Goal: Transaction & Acquisition: Purchase product/service

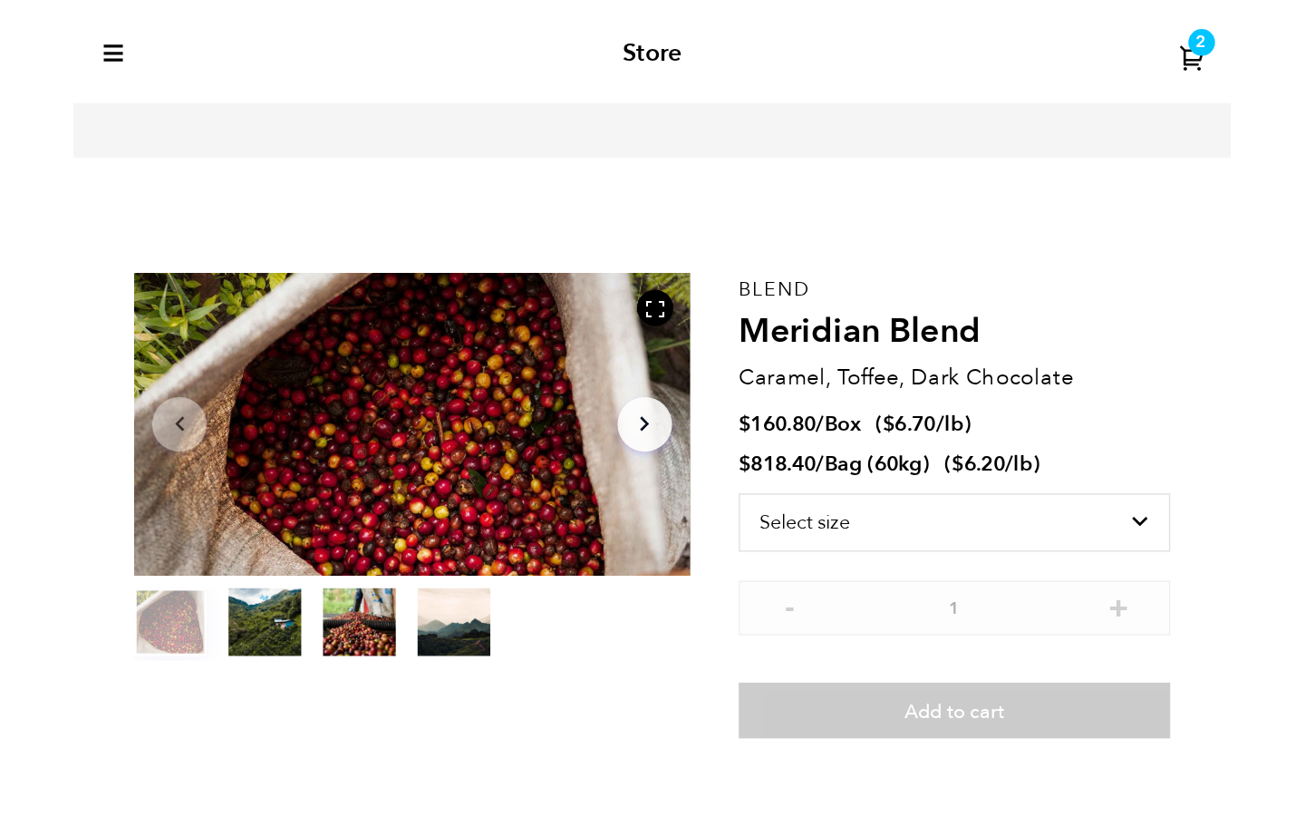
scroll to position [788, 754]
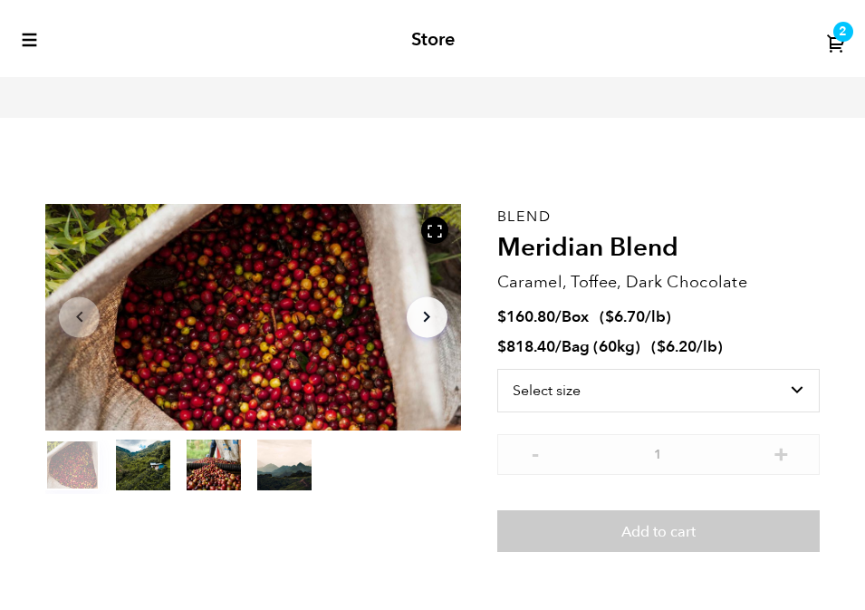
select select "box"
click at [497, 369] on select "Select size Bag (60kg) (132 lbs) Box (24 lbs)" at bounding box center [658, 390] width 323 height 43
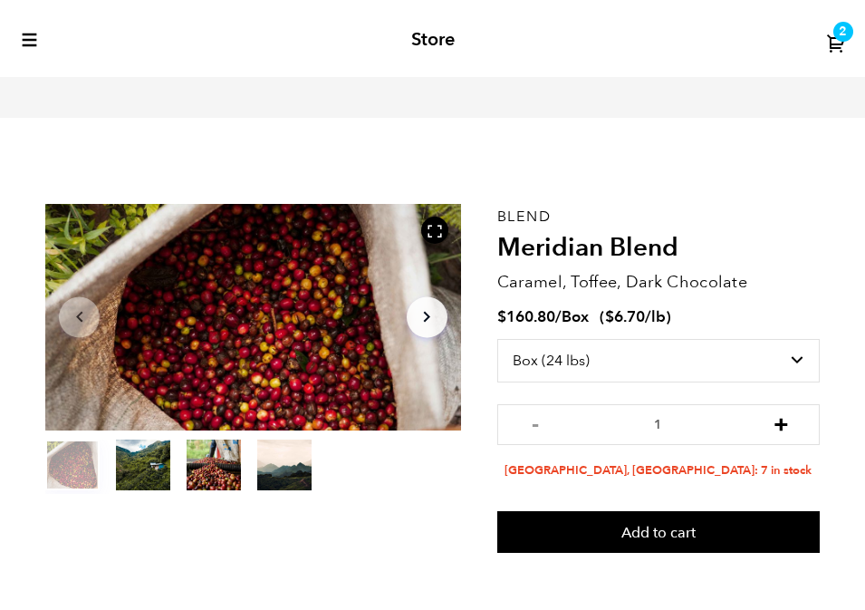
click at [781, 422] on button "+" at bounding box center [781, 422] width 23 height 18
type input "3"
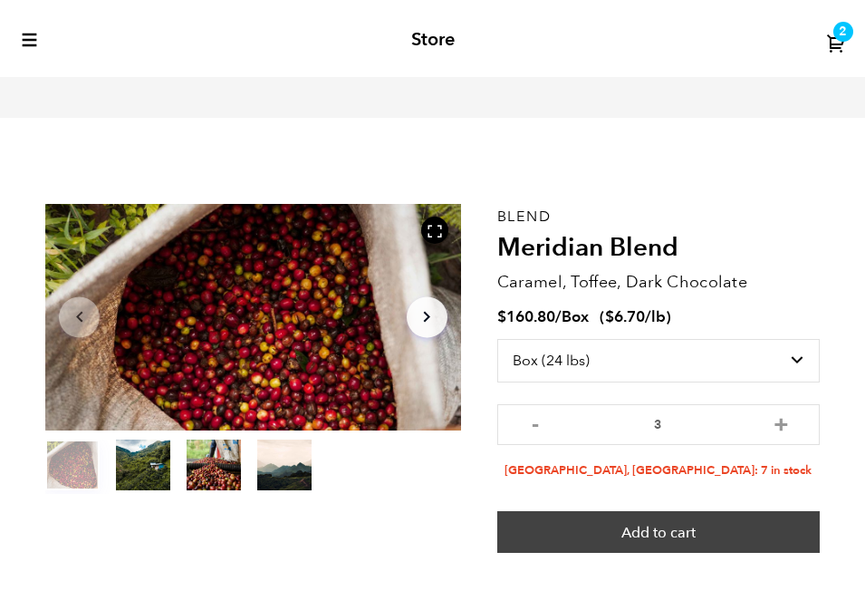
click at [661, 529] on button "Add to cart" at bounding box center [658, 532] width 323 height 42
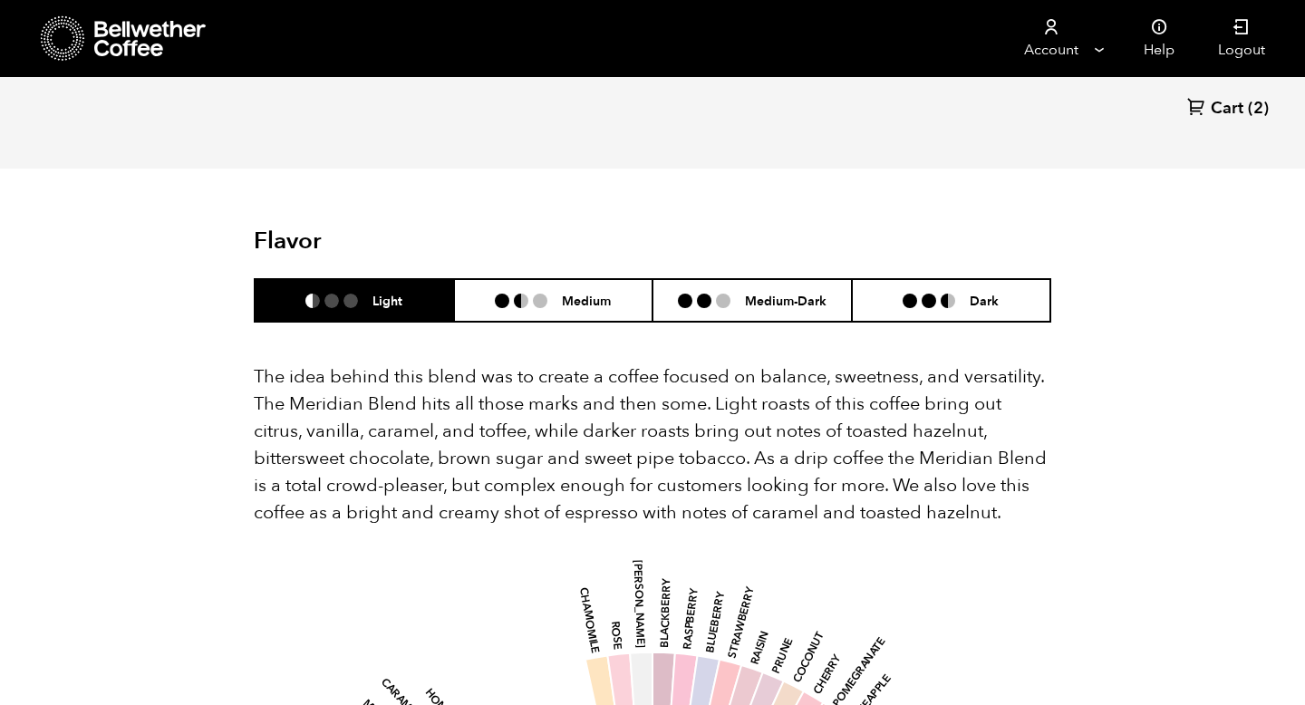
scroll to position [0, 0]
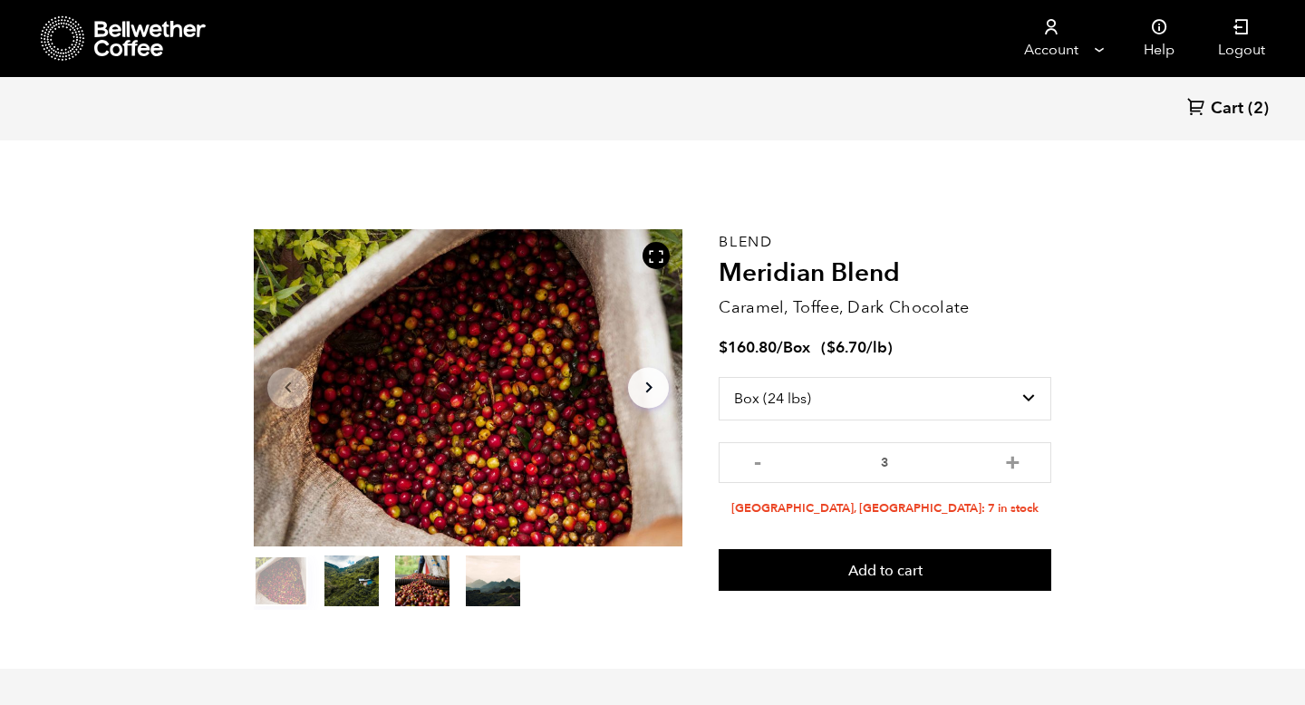
click at [99, 33] on icon at bounding box center [150, 39] width 113 height 36
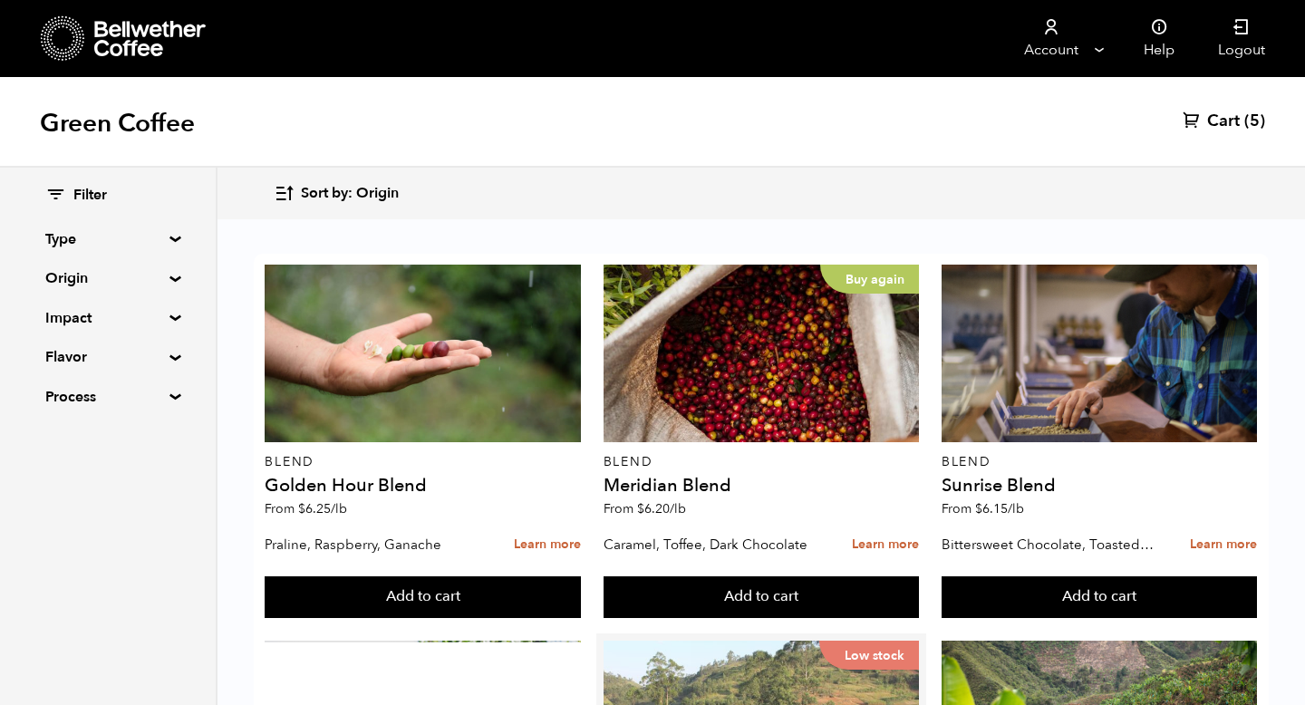
scroll to position [1149, 0]
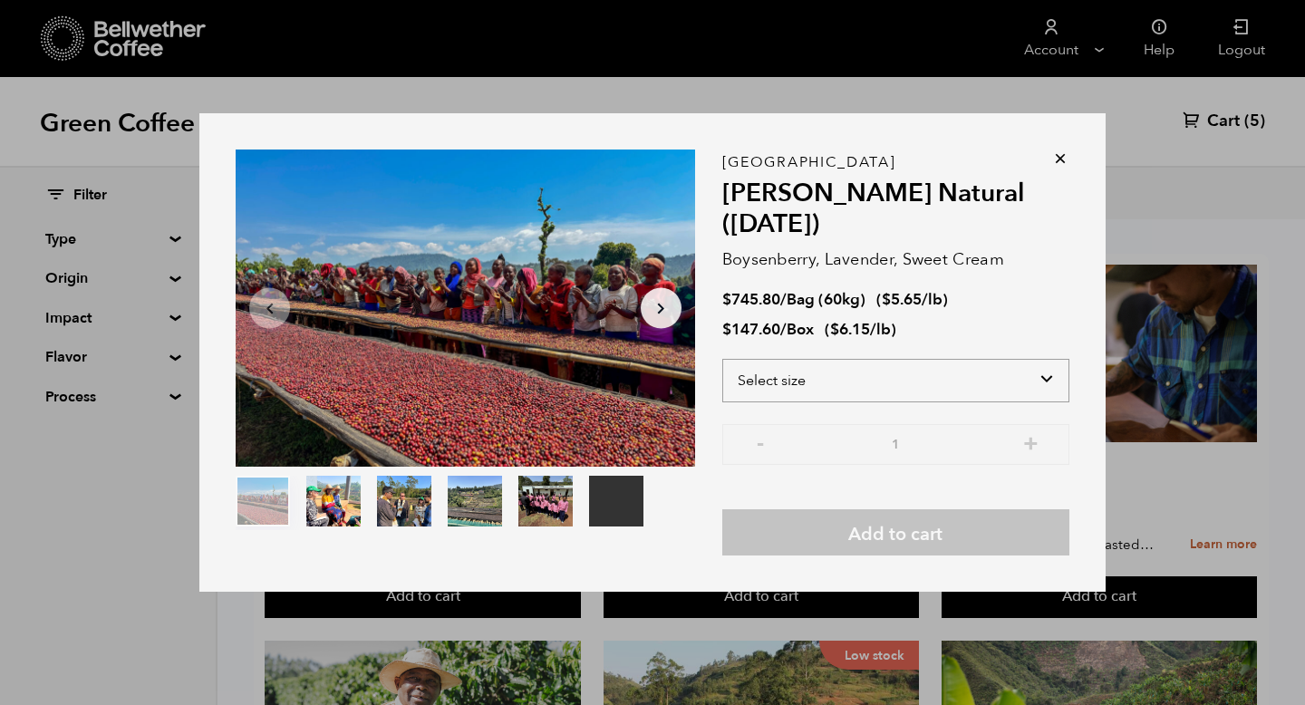
click at [1049, 373] on select "Select size Bag (60kg) (132 lbs) Box (24 lbs)" at bounding box center [895, 380] width 347 height 43
select select "box"
click at [722, 359] on select "Select size Bag (60kg) (132 lbs) Box (24 lbs)" at bounding box center [895, 380] width 347 height 43
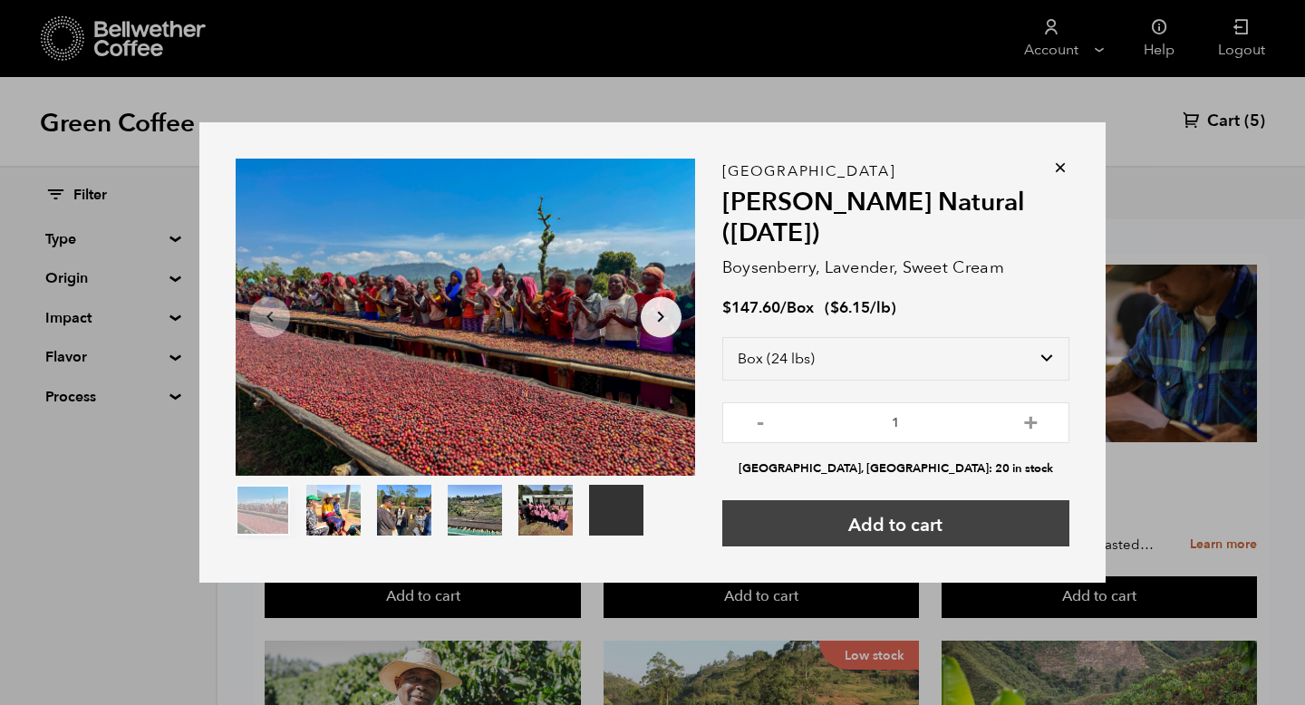
click at [923, 524] on button "Add to cart" at bounding box center [895, 523] width 347 height 46
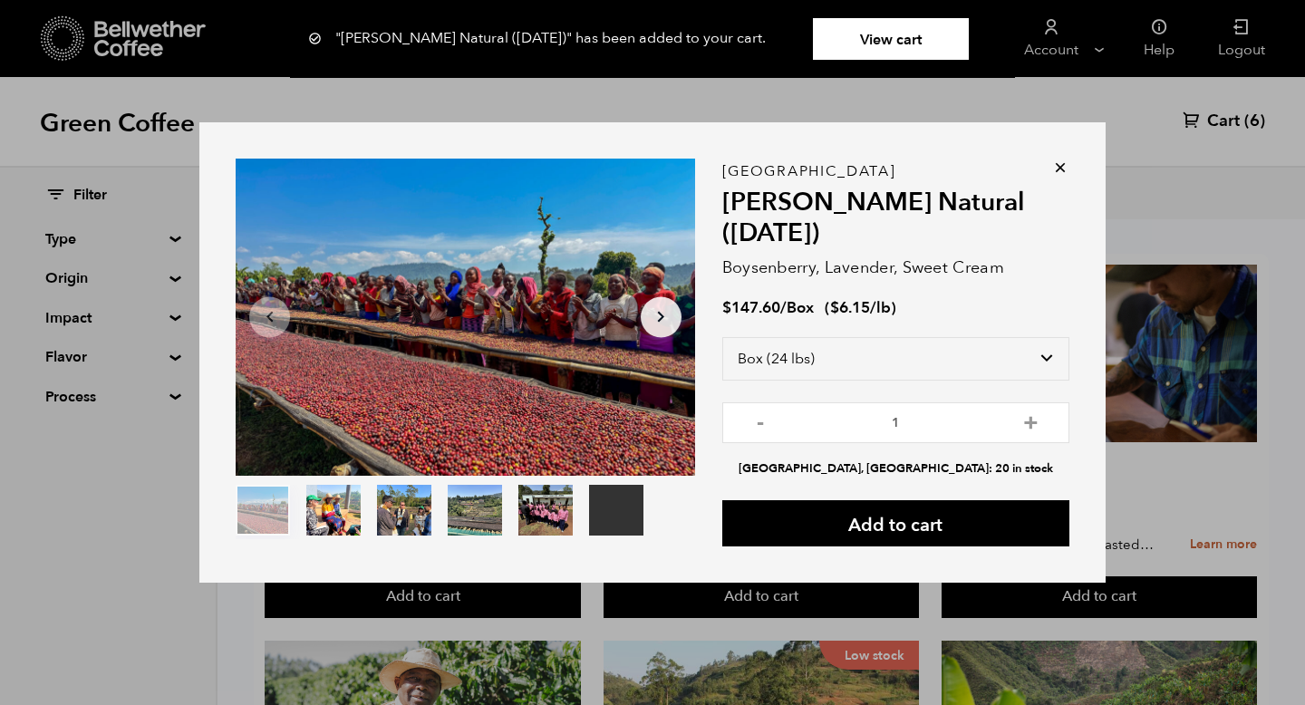
click at [167, 642] on div "Your browser does not support the video tag. Item 1 of 6 Your browser does not …" at bounding box center [652, 352] width 1305 height 705
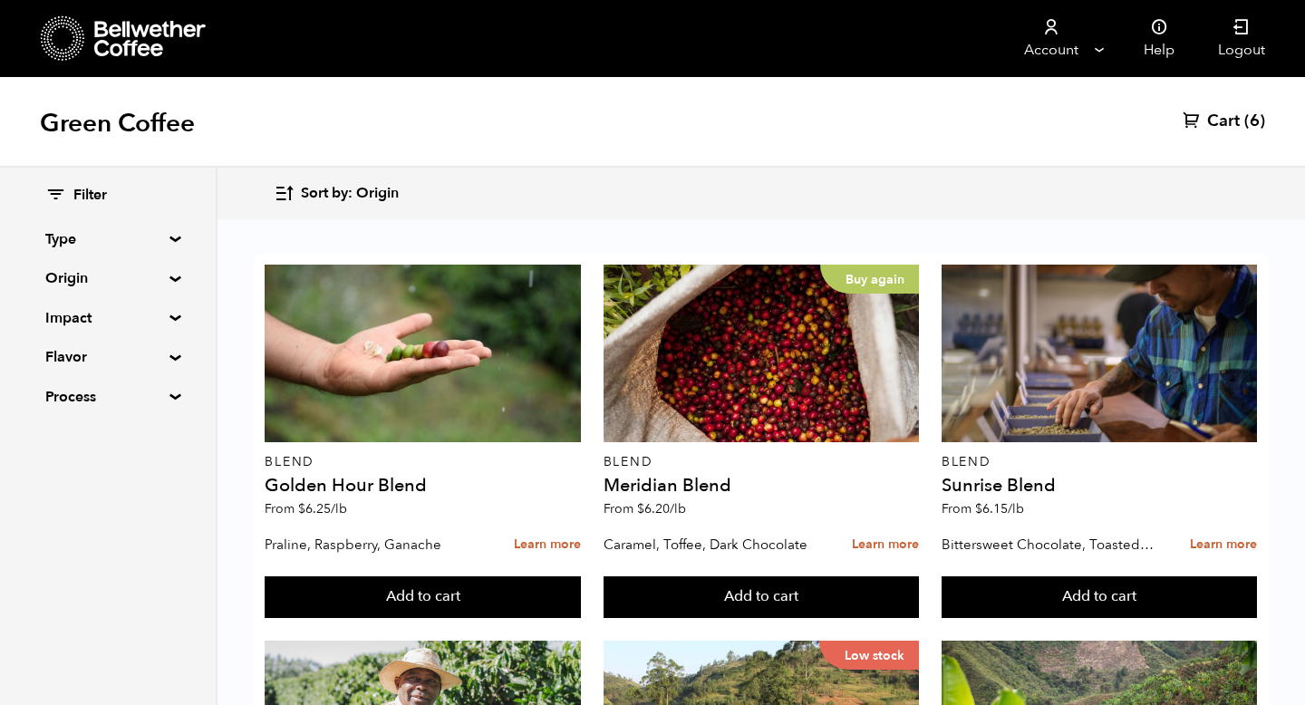
scroll to position [1619, 0]
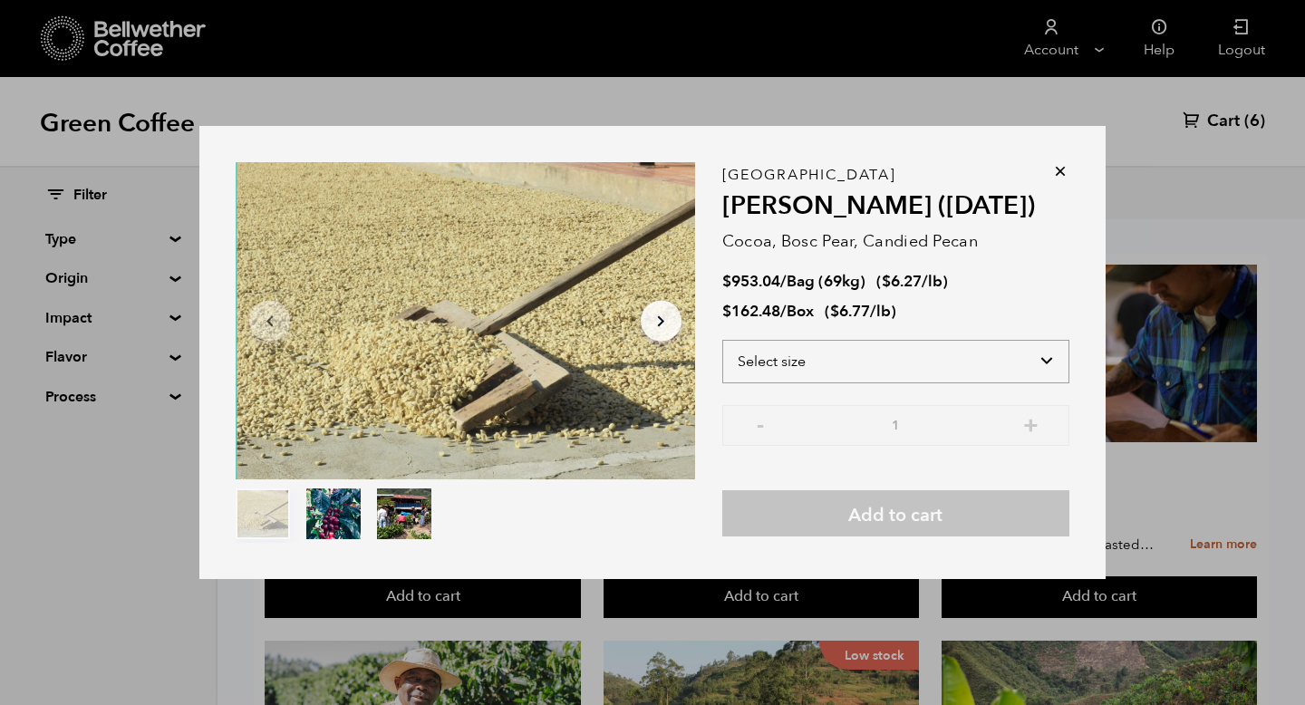
click at [1041, 357] on select "Select size Bag (69kg) (152 lbs) Box (24 lbs)" at bounding box center [895, 361] width 347 height 43
select select "box"
click at [722, 340] on select "Select size Bag (69kg) (152 lbs) Box (24 lbs)" at bounding box center [895, 361] width 347 height 43
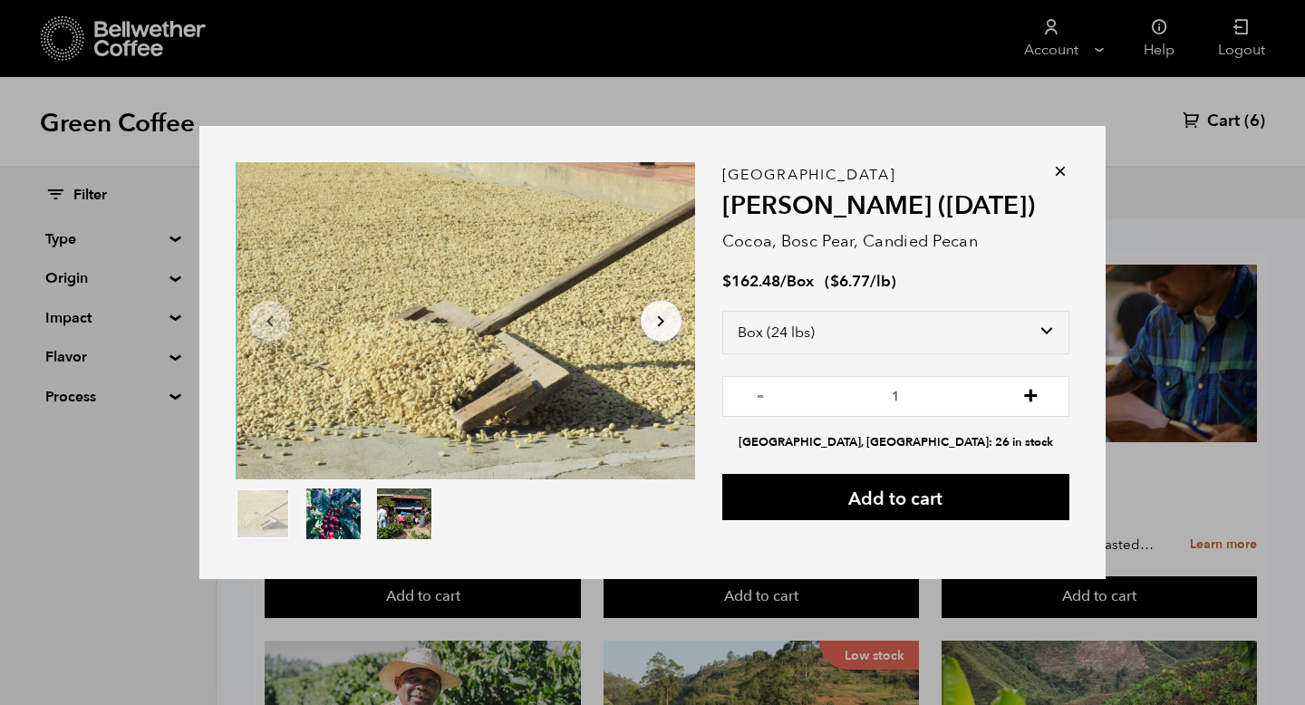
click at [1028, 392] on button "+" at bounding box center [1030, 394] width 23 height 18
type input "2"
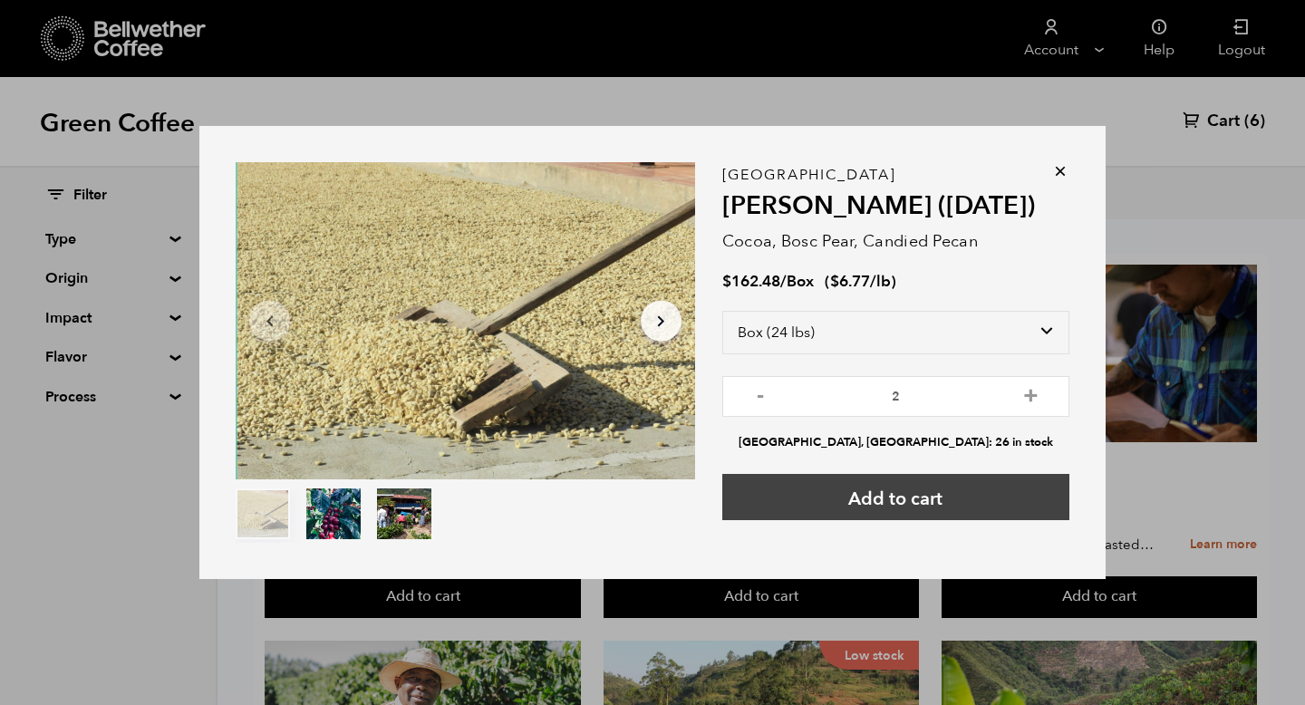
click at [914, 497] on button "Add to cart" at bounding box center [895, 497] width 347 height 46
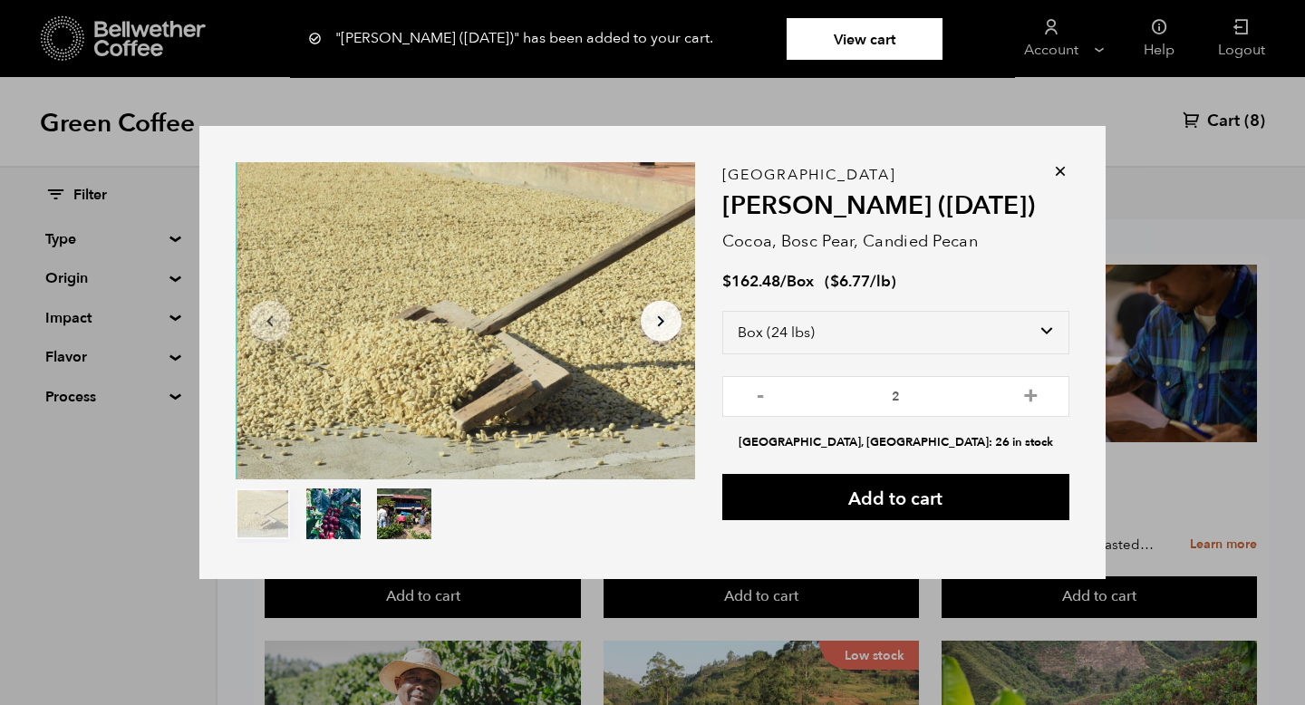
click at [1271, 70] on div ""Flor de Maiz (MAY 25)" has been added to your cart. View cart {"cart_contents_…" at bounding box center [652, 39] width 1305 height 78
click at [1058, 169] on icon at bounding box center [1060, 171] width 18 height 18
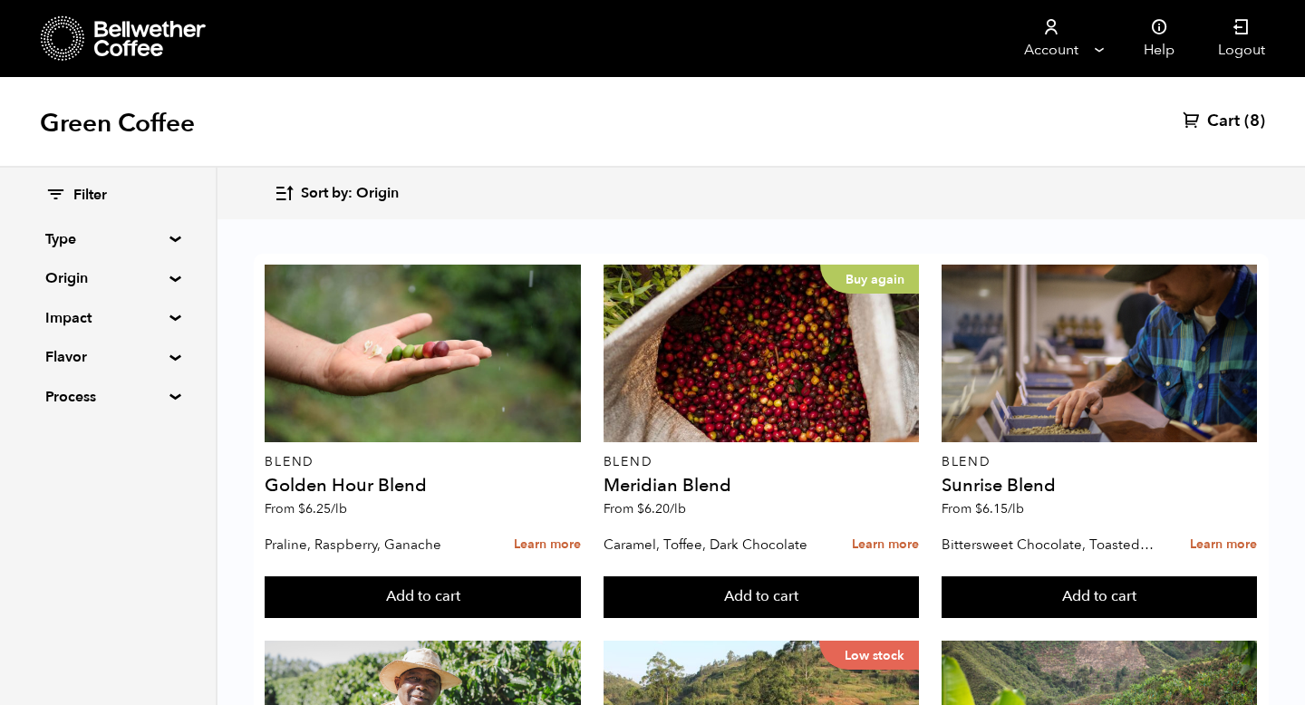
click at [1234, 121] on span "Cart" at bounding box center [1223, 122] width 33 height 22
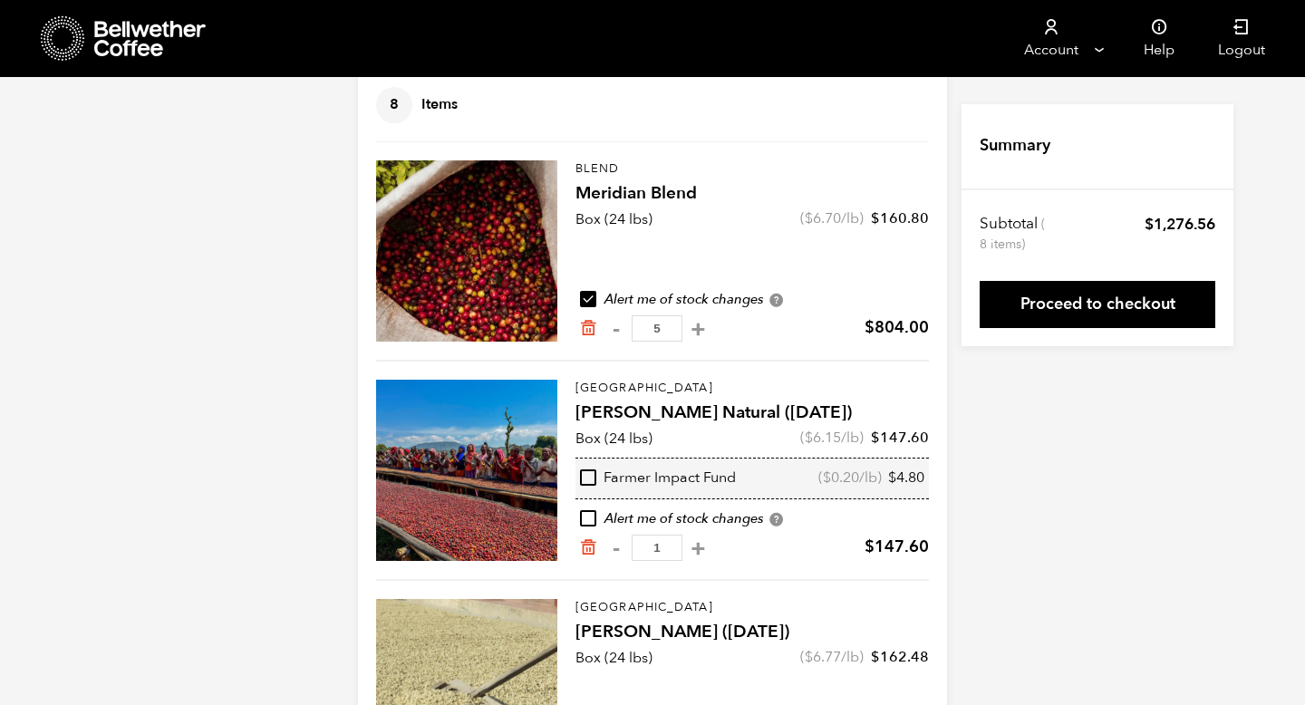
scroll to position [129, 0]
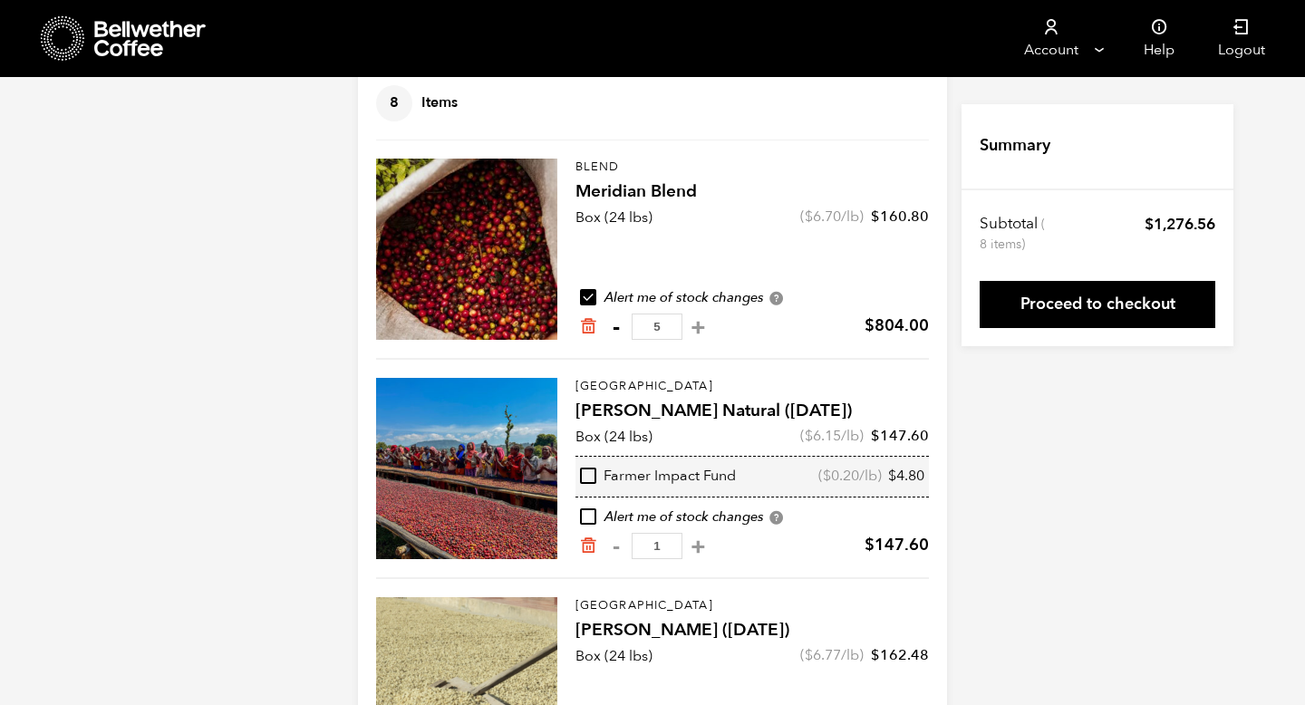
click at [614, 328] on button "-" at bounding box center [615, 327] width 23 height 18
type input "4"
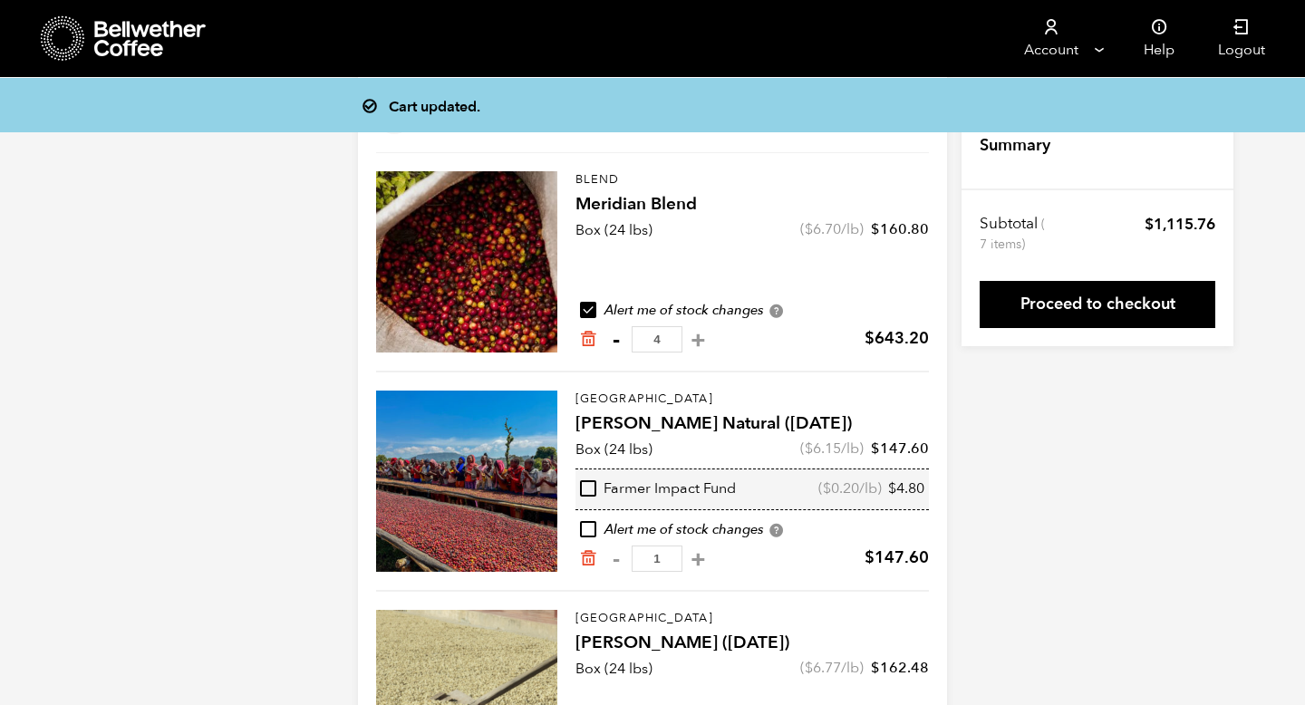
scroll to position [116, 0]
click at [617, 339] on button "-" at bounding box center [615, 340] width 23 height 18
type input "3"
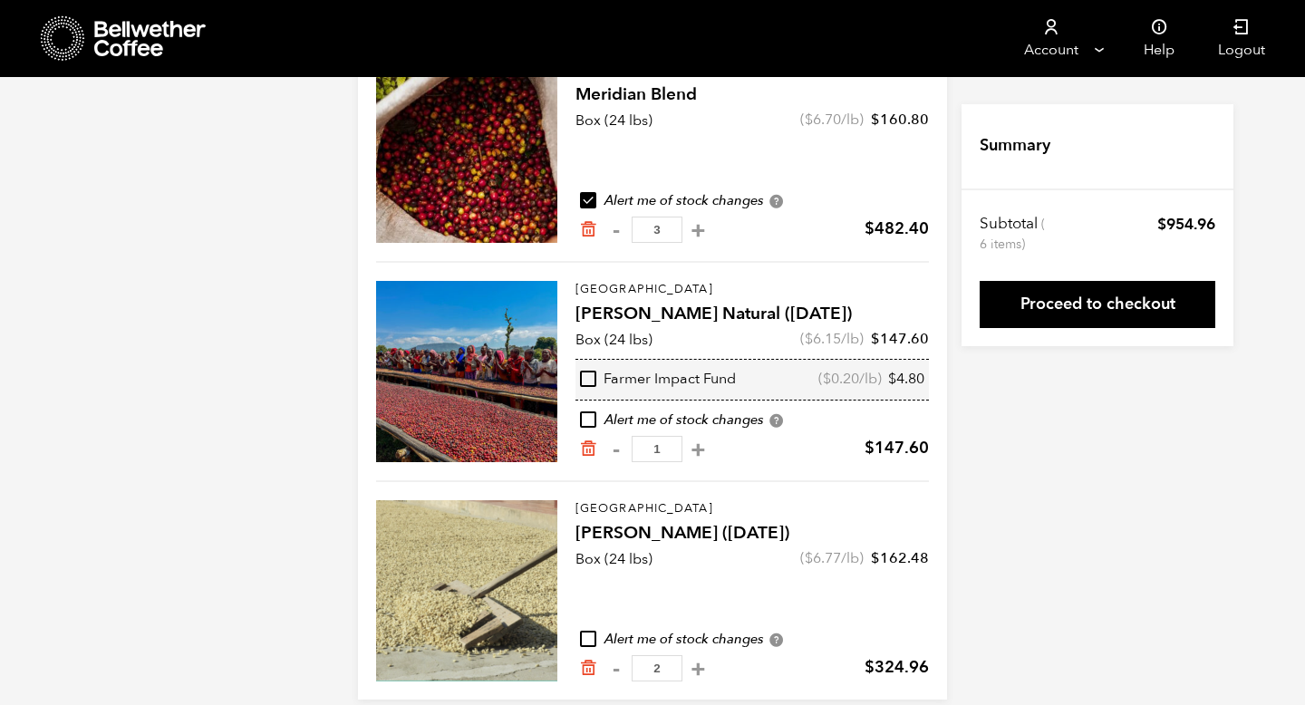
scroll to position [248, 0]
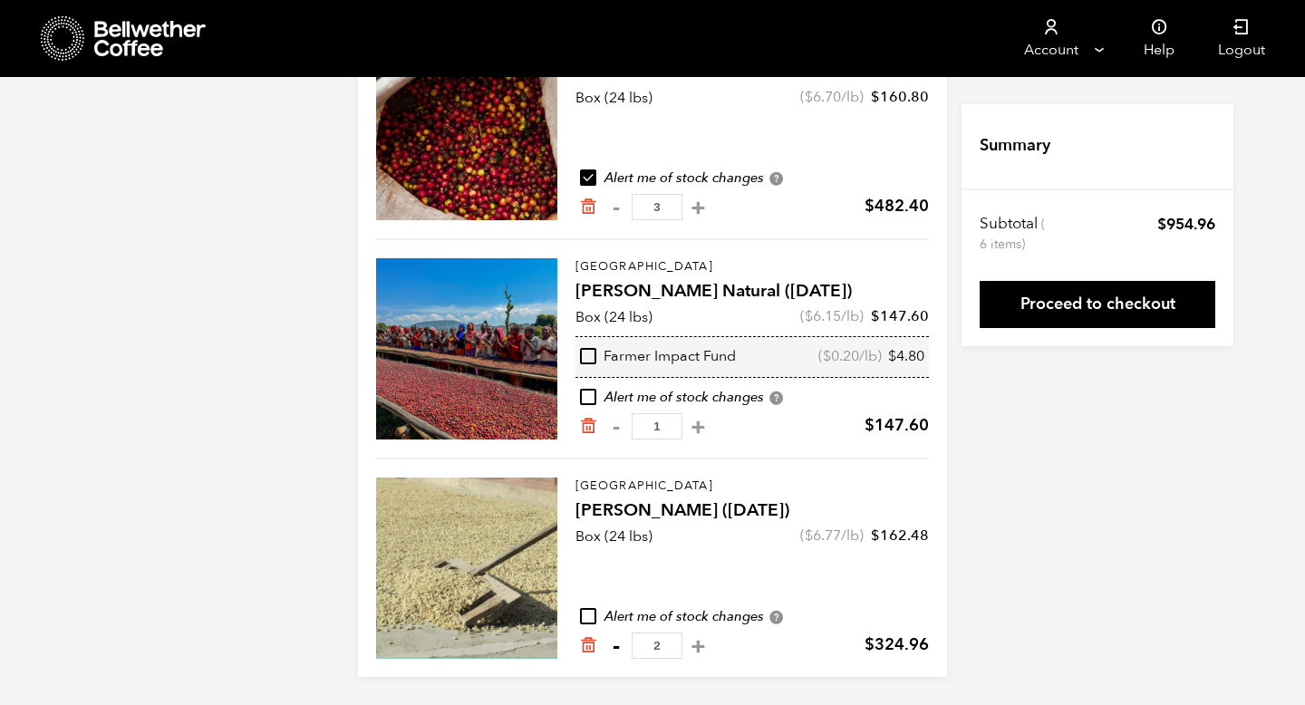
click at [617, 643] on button "-" at bounding box center [615, 646] width 23 height 18
type input "1"
click at [591, 615] on input "checkbox" at bounding box center [588, 616] width 16 height 16
checkbox input "true"
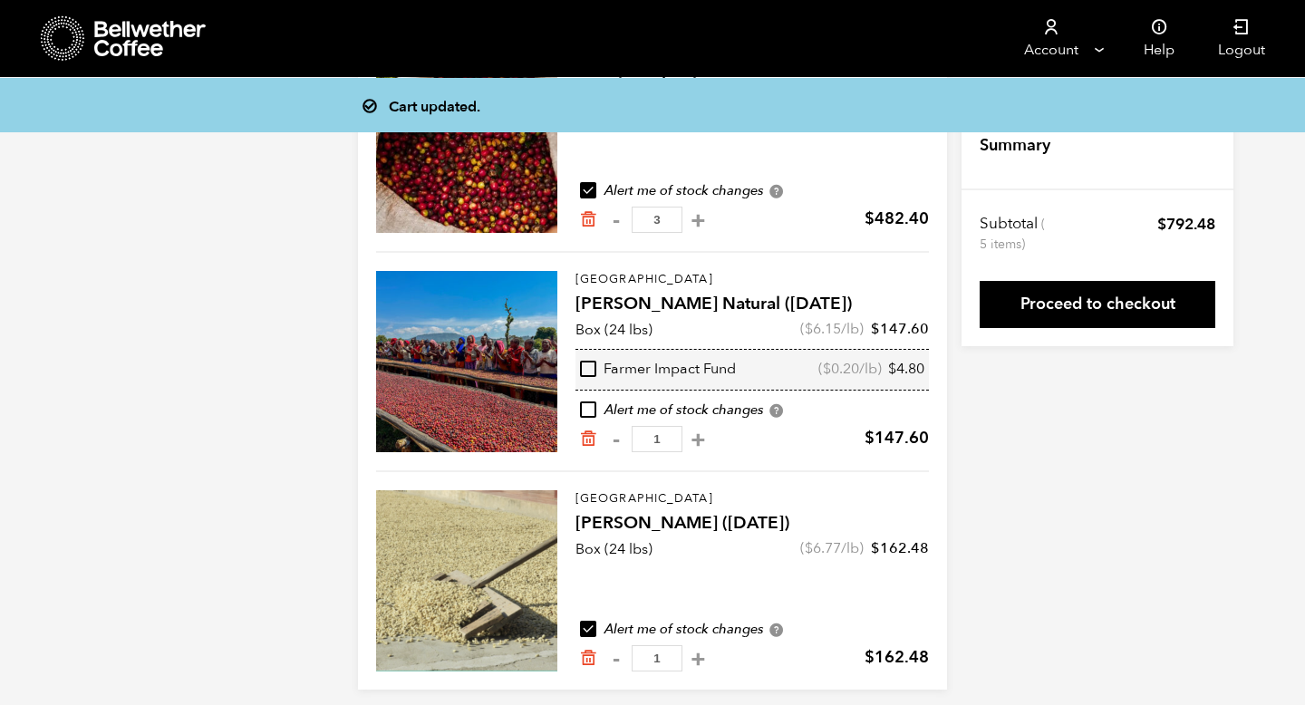
scroll to position [236, 0]
click at [588, 409] on input "checkbox" at bounding box center [588, 409] width 16 height 16
checkbox input "true"
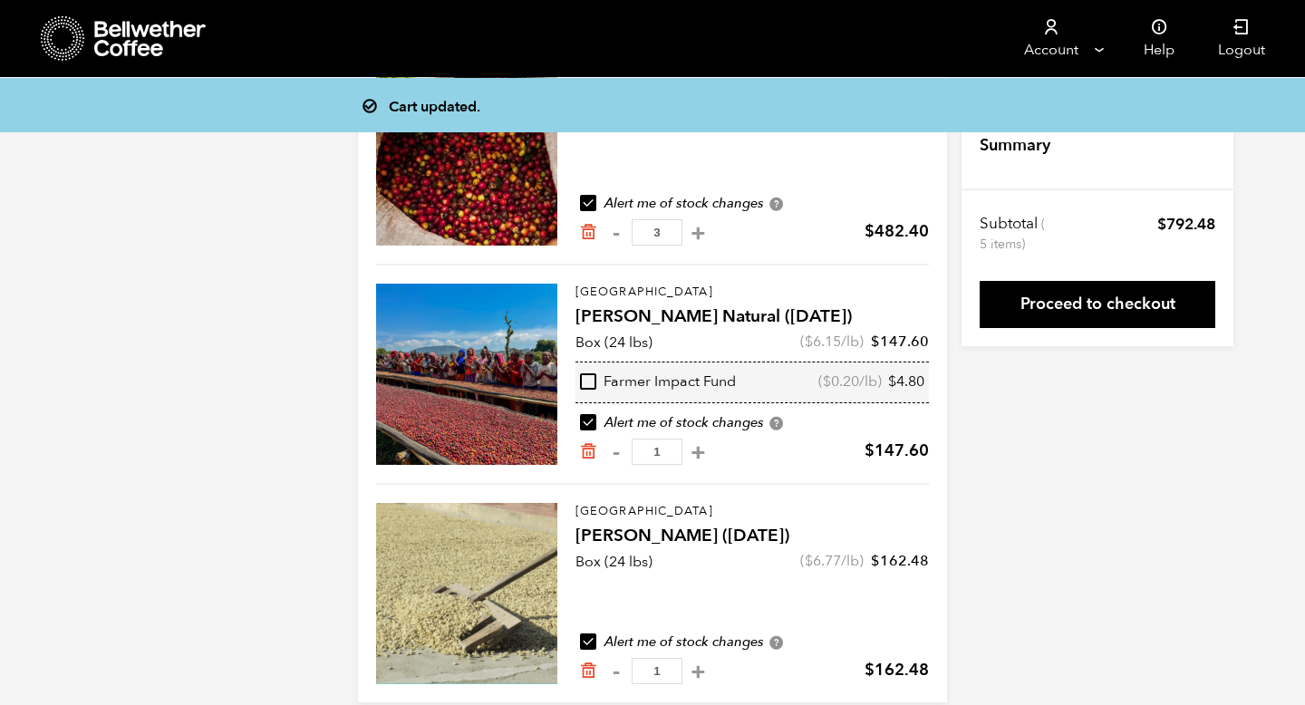
scroll to position [223, 0]
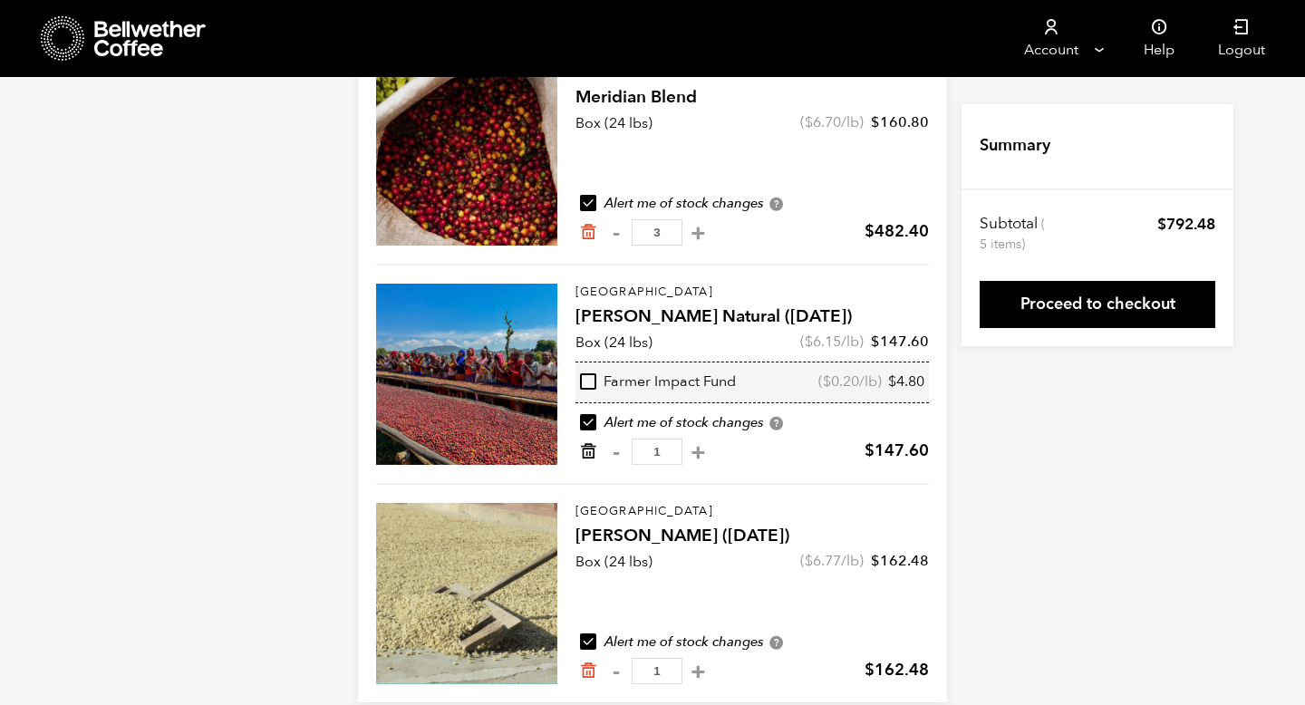
click at [589, 449] on icon "Remove from cart" at bounding box center [588, 451] width 18 height 18
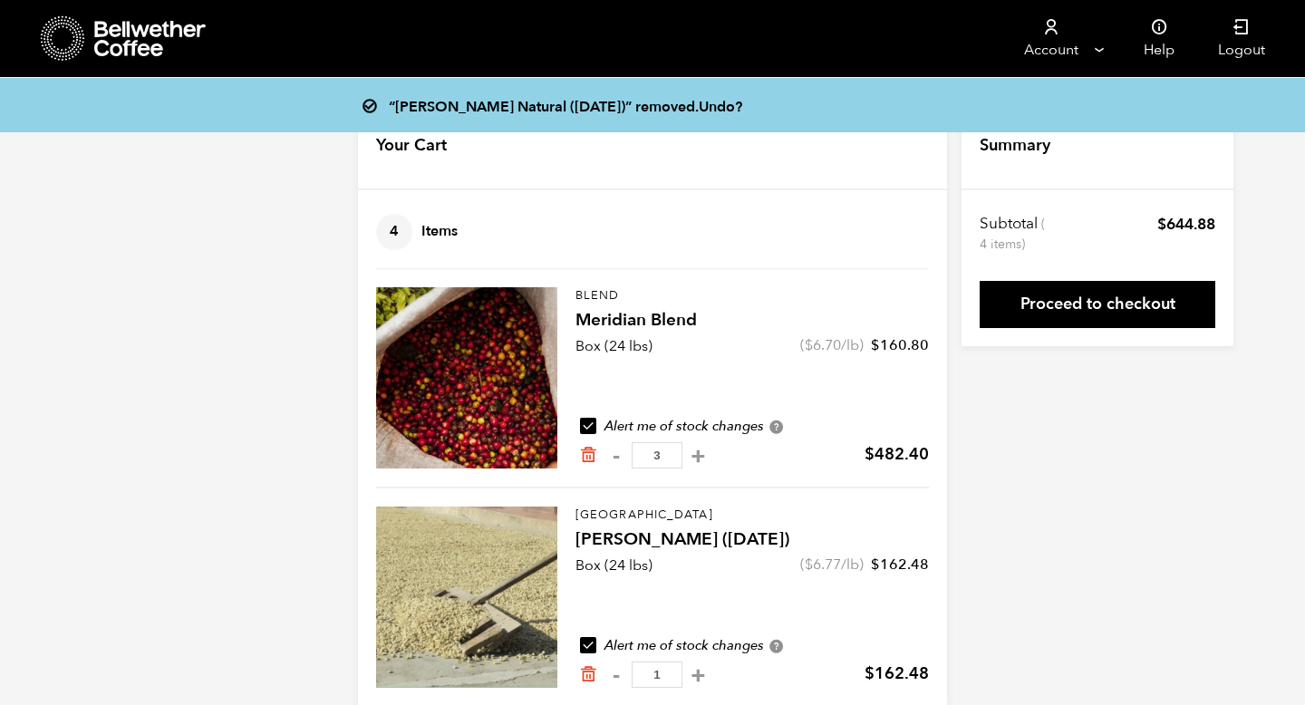
scroll to position [29, 0]
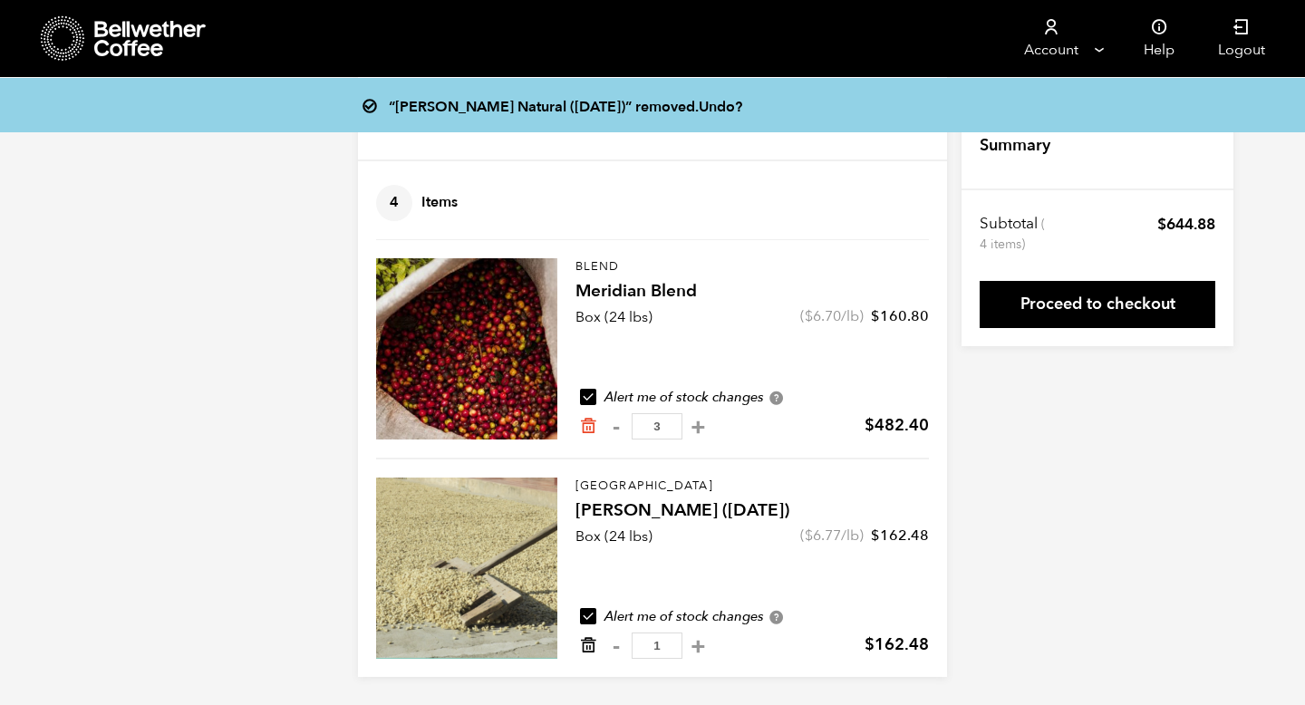
click at [587, 639] on icon "Remove from cart" at bounding box center [588, 645] width 18 height 18
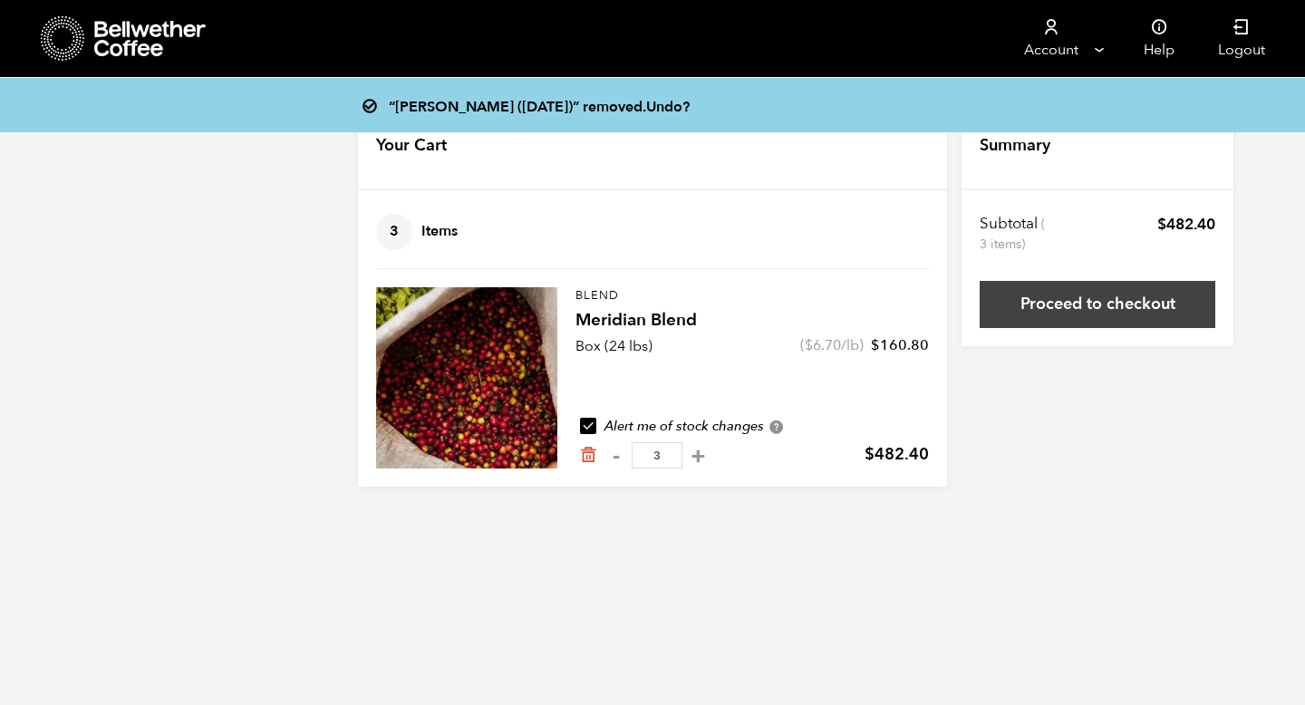
click at [1086, 302] on link "Proceed to checkout" at bounding box center [1098, 304] width 236 height 47
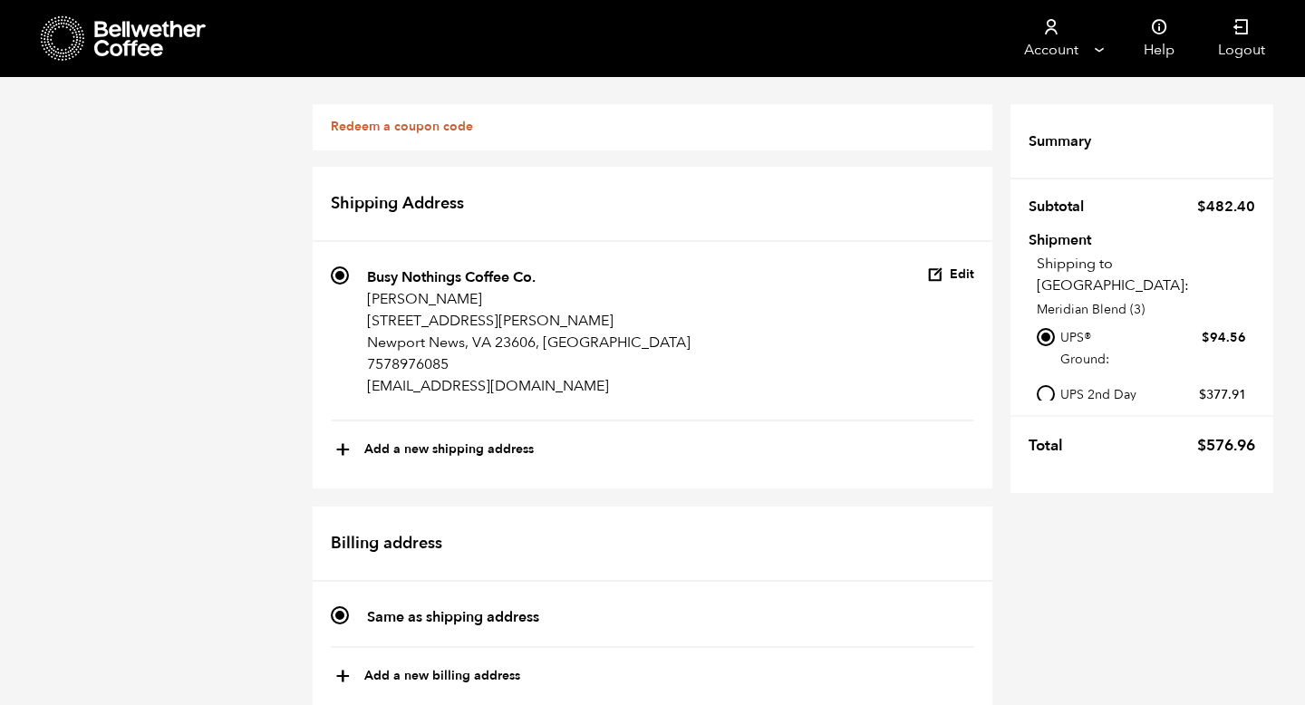
scroll to position [498, 0]
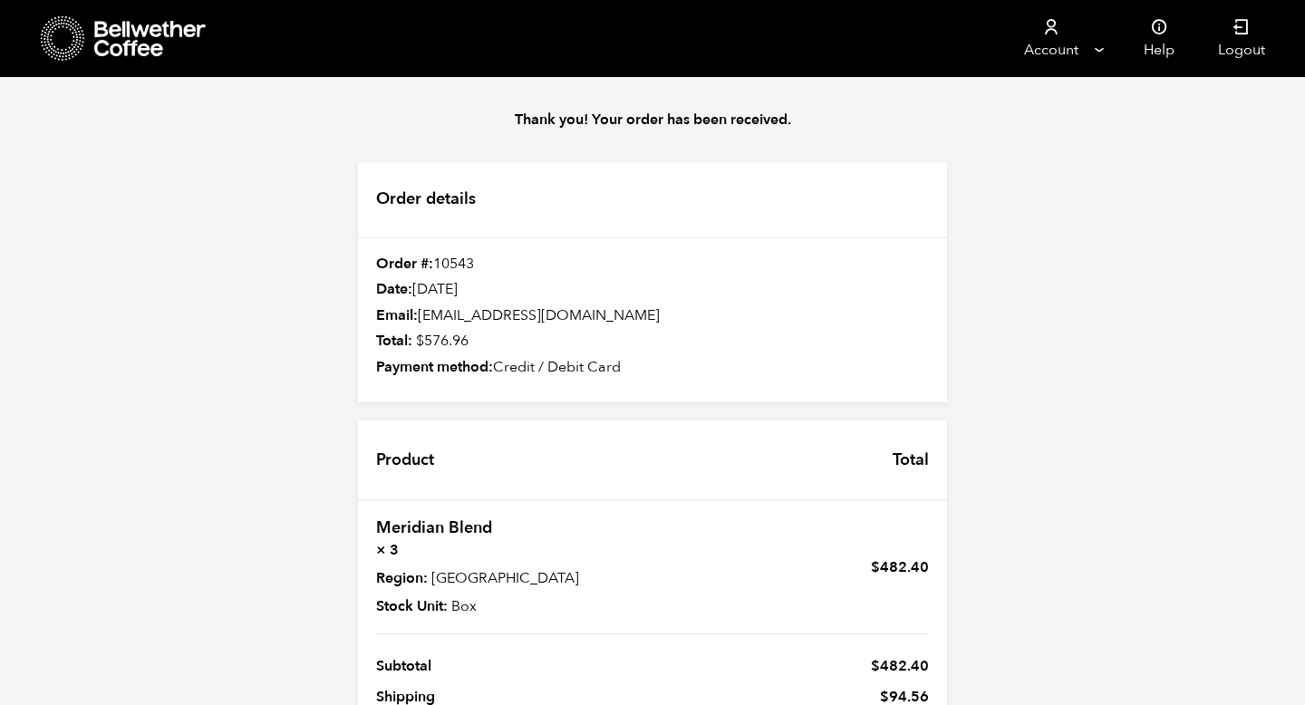
scroll to position [154, 0]
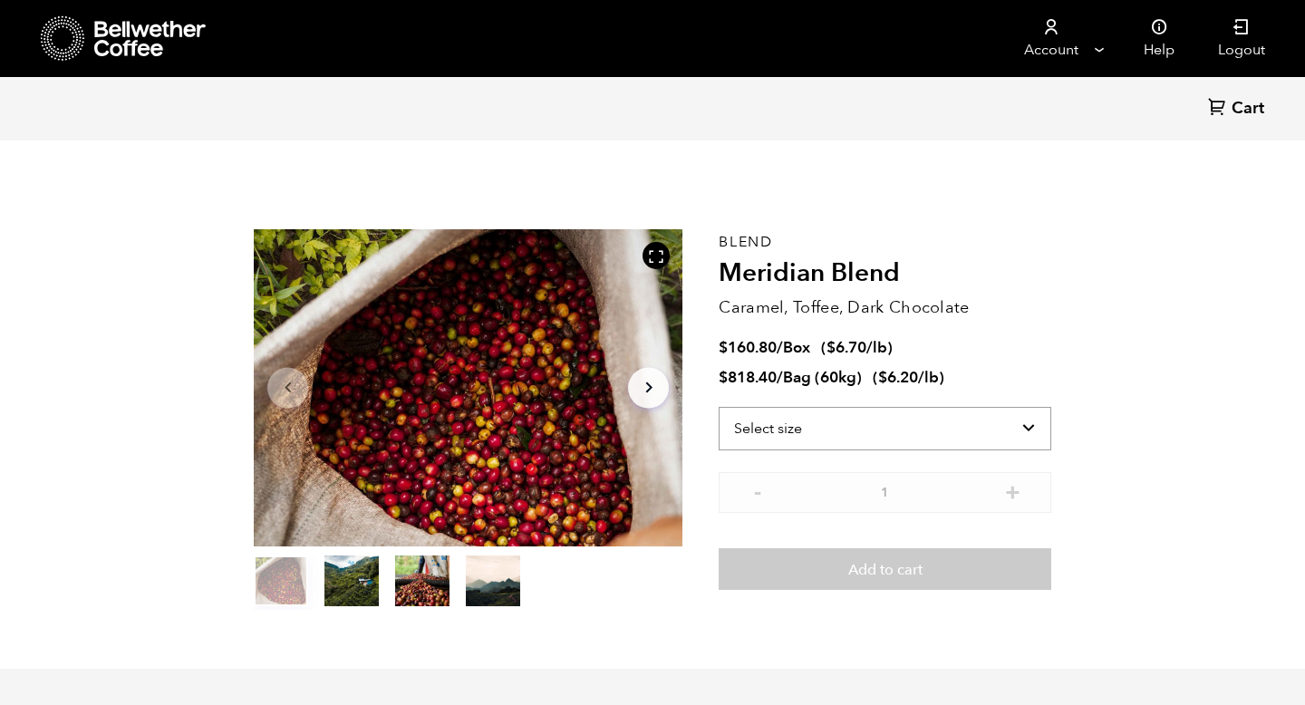
scroll to position [788, 776]
click at [1027, 430] on select "Select size Bag (60kg) (132 lbs) Box (24 lbs)" at bounding box center [885, 428] width 333 height 43
select select "box"
click at [719, 407] on select "Select size Bag (60kg) (132 lbs) Box (24 lbs)" at bounding box center [885, 428] width 333 height 43
